Goal: Obtain resource: Download file/media

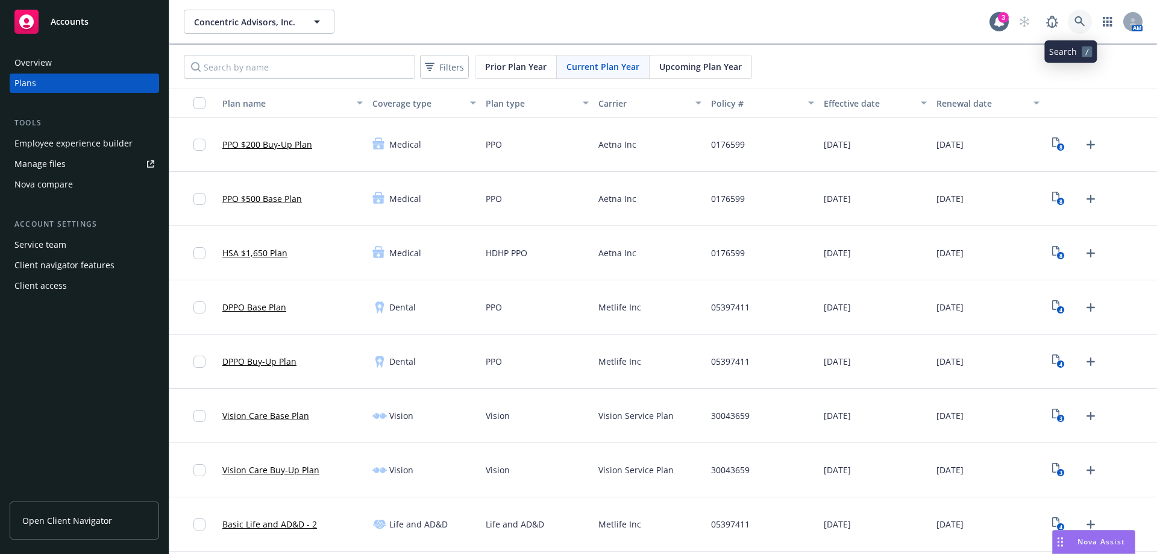
click at [1074, 17] on icon at bounding box center [1079, 21] width 11 height 11
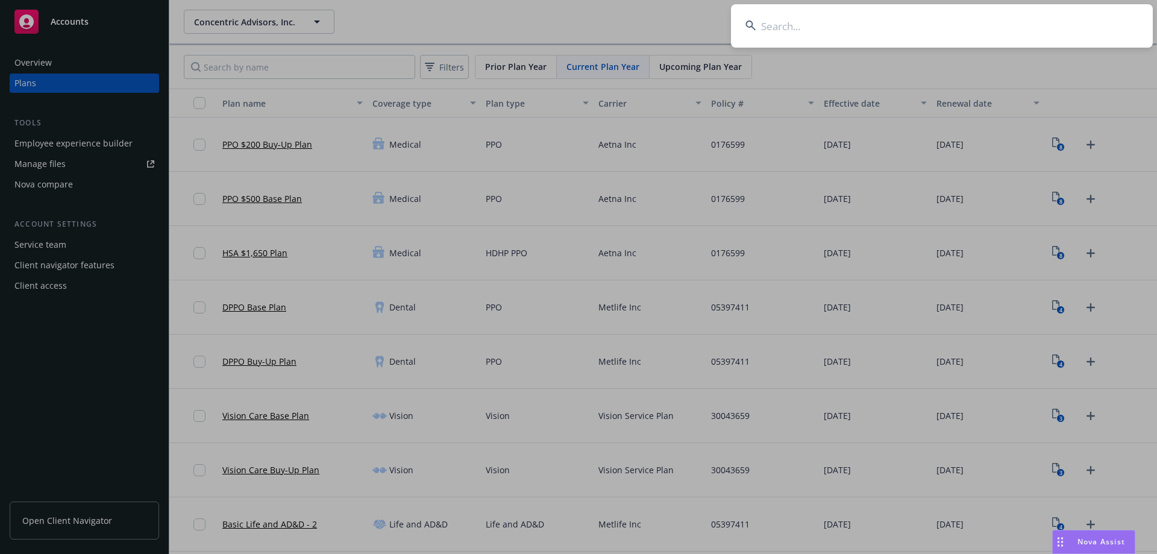
click at [799, 24] on input at bounding box center [942, 25] width 422 height 43
type input "a"
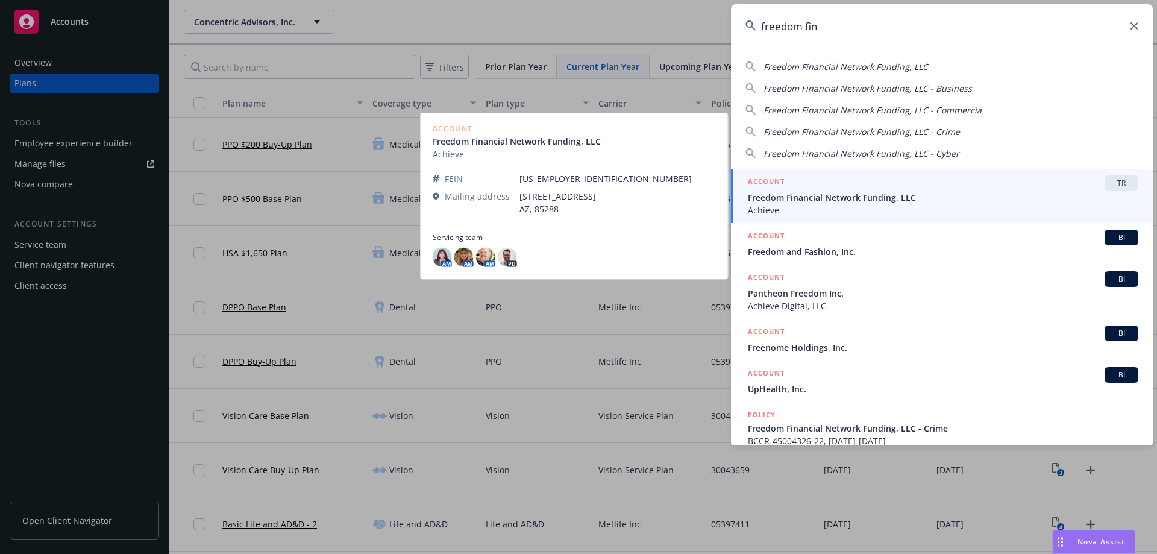
type input "freedom fin"
click at [788, 198] on span "Freedom Financial Network Funding, LLC" at bounding box center [943, 197] width 390 height 13
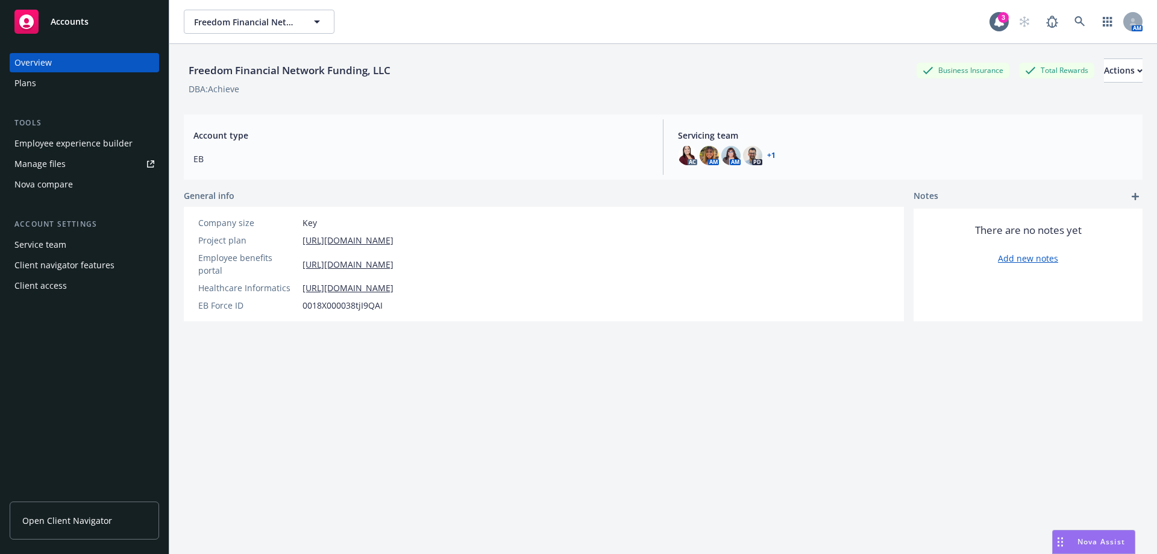
click at [26, 80] on div "Plans" at bounding box center [25, 83] width 22 height 19
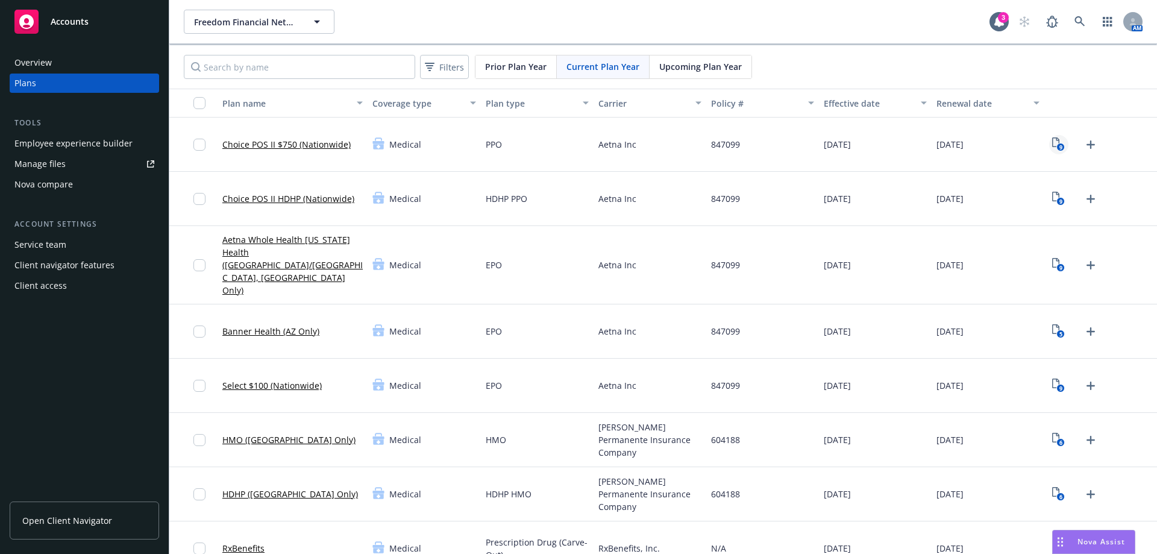
click at [1052, 143] on icon "9" at bounding box center [1058, 144] width 13 height 14
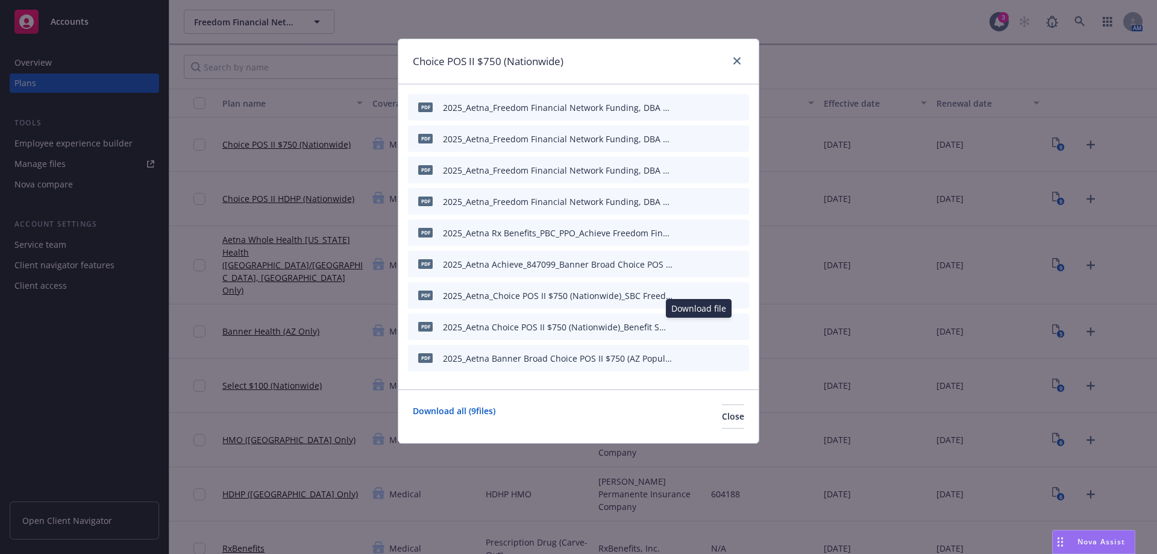
click at [700, 327] on icon "download file" at bounding box center [699, 324] width 8 height 7
click at [733, 70] on div "Choice POS II $750 (Nationwide)" at bounding box center [578, 61] width 360 height 45
click at [735, 66] on link "close" at bounding box center [737, 61] width 14 height 14
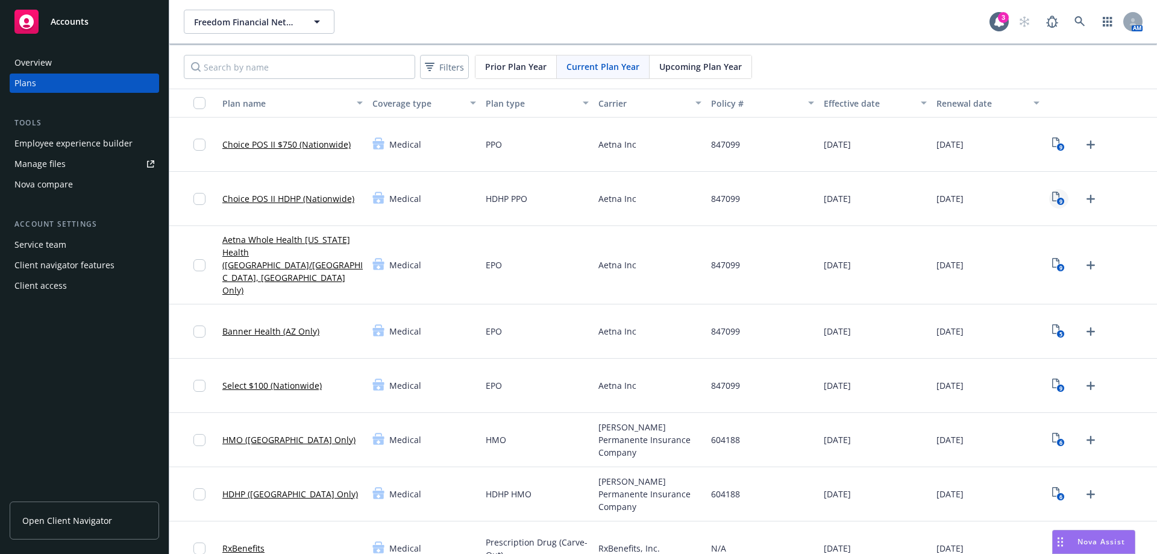
click at [1052, 198] on icon "9" at bounding box center [1058, 199] width 13 height 14
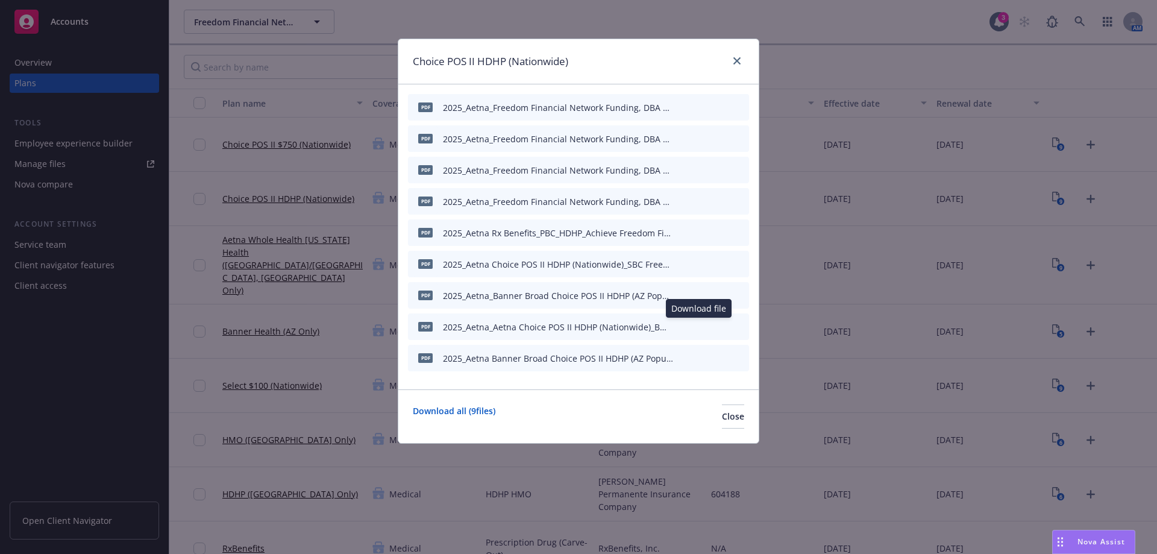
click at [700, 326] on icon "download file" at bounding box center [699, 324] width 8 height 7
click at [741, 64] on link "close" at bounding box center [737, 61] width 14 height 14
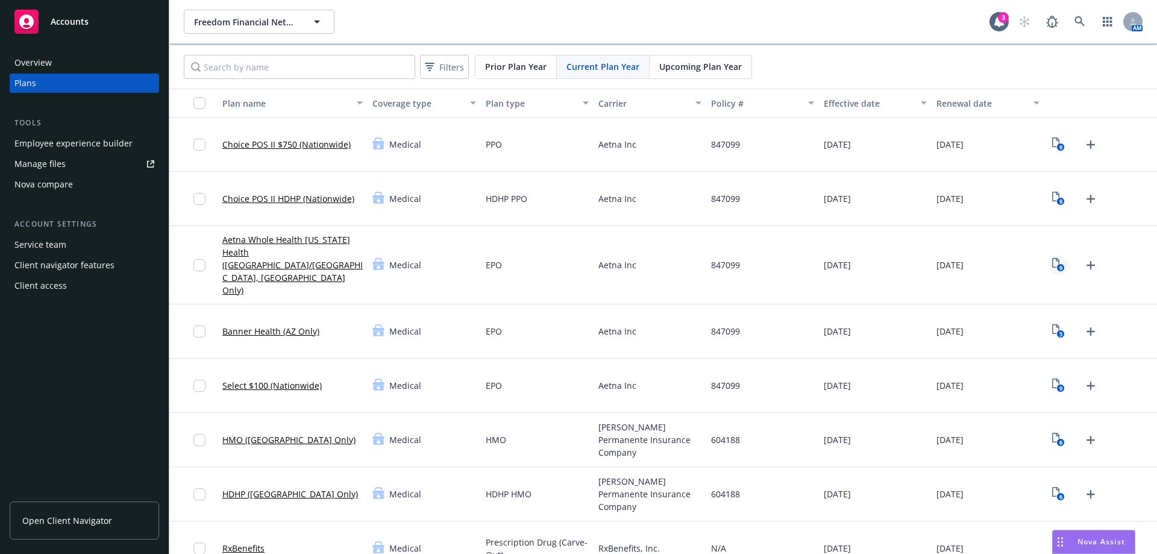
click at [1052, 258] on icon "9" at bounding box center [1058, 265] width 13 height 14
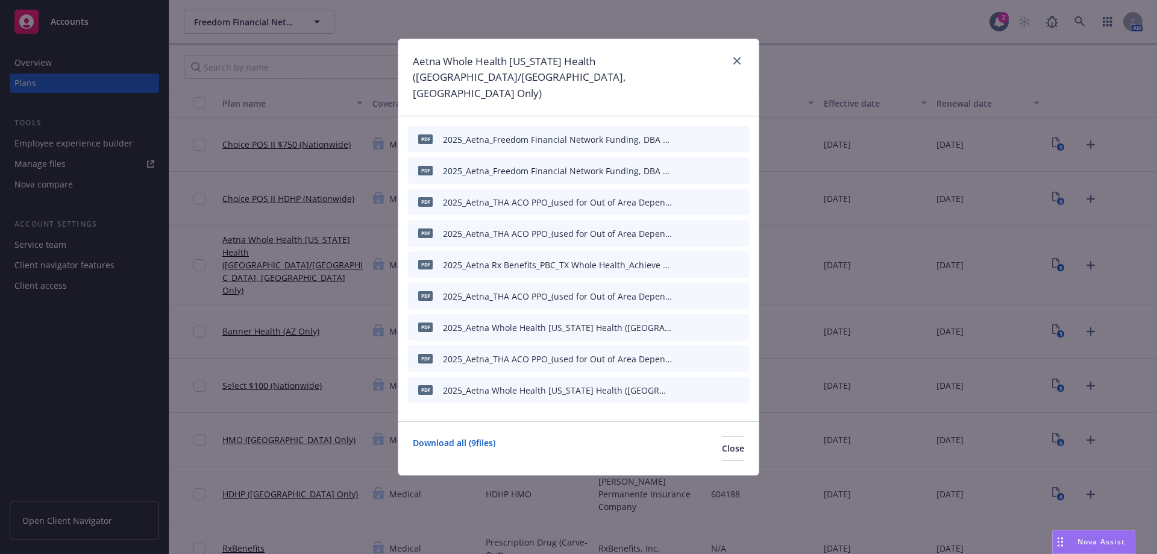
click at [700, 384] on icon "download file" at bounding box center [699, 389] width 10 height 10
click at [740, 61] on icon "close" at bounding box center [736, 60] width 7 height 7
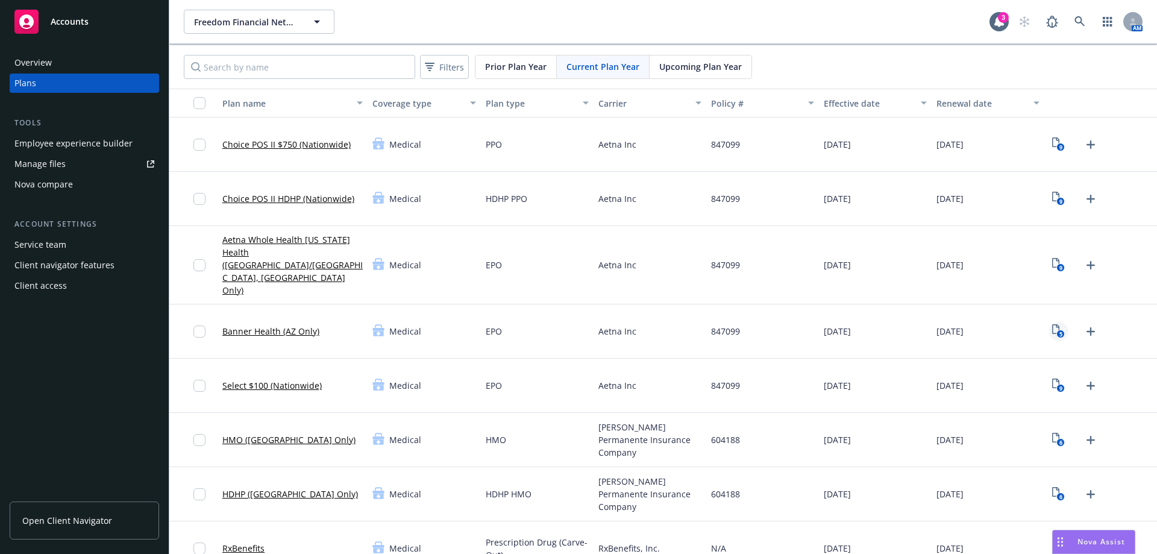
click at [1052, 324] on icon "5" at bounding box center [1058, 331] width 13 height 14
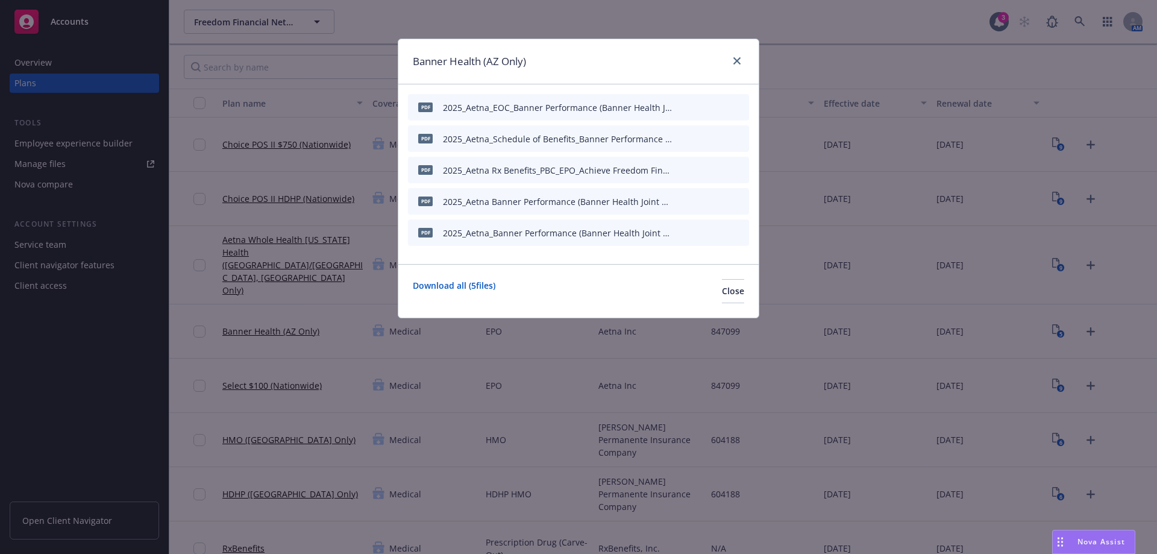
click at [718, 202] on icon "preview file" at bounding box center [718, 200] width 11 height 8
click at [720, 201] on icon "preview file" at bounding box center [718, 200] width 11 height 8
click at [721, 234] on icon "preview file" at bounding box center [718, 232] width 11 height 8
click at [698, 232] on icon "download file" at bounding box center [699, 230] width 8 height 7
click at [722, 298] on button "Close" at bounding box center [733, 291] width 22 height 24
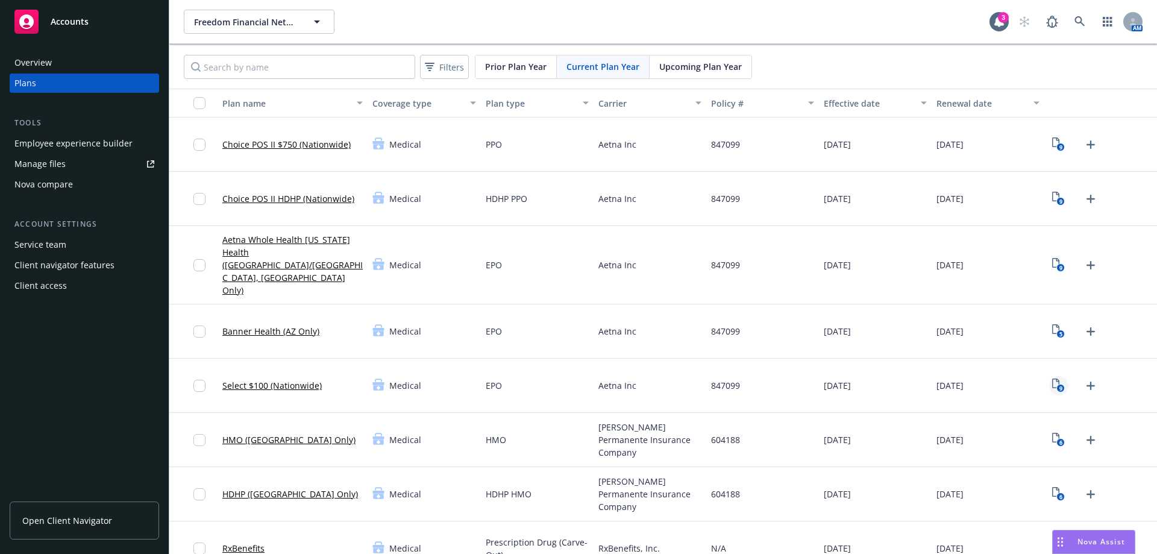
click at [1052, 378] on icon "9" at bounding box center [1058, 385] width 13 height 14
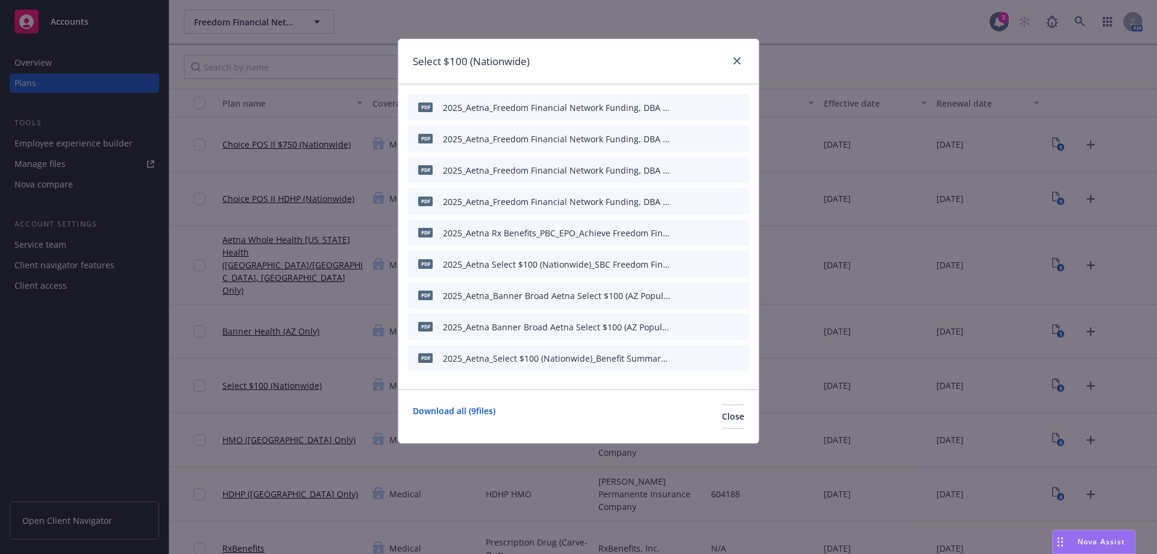
click at [719, 358] on icon "preview file" at bounding box center [718, 357] width 11 height 8
click at [722, 413] on span "Close" at bounding box center [733, 415] width 22 height 11
